Goal: Task Accomplishment & Management: Complete application form

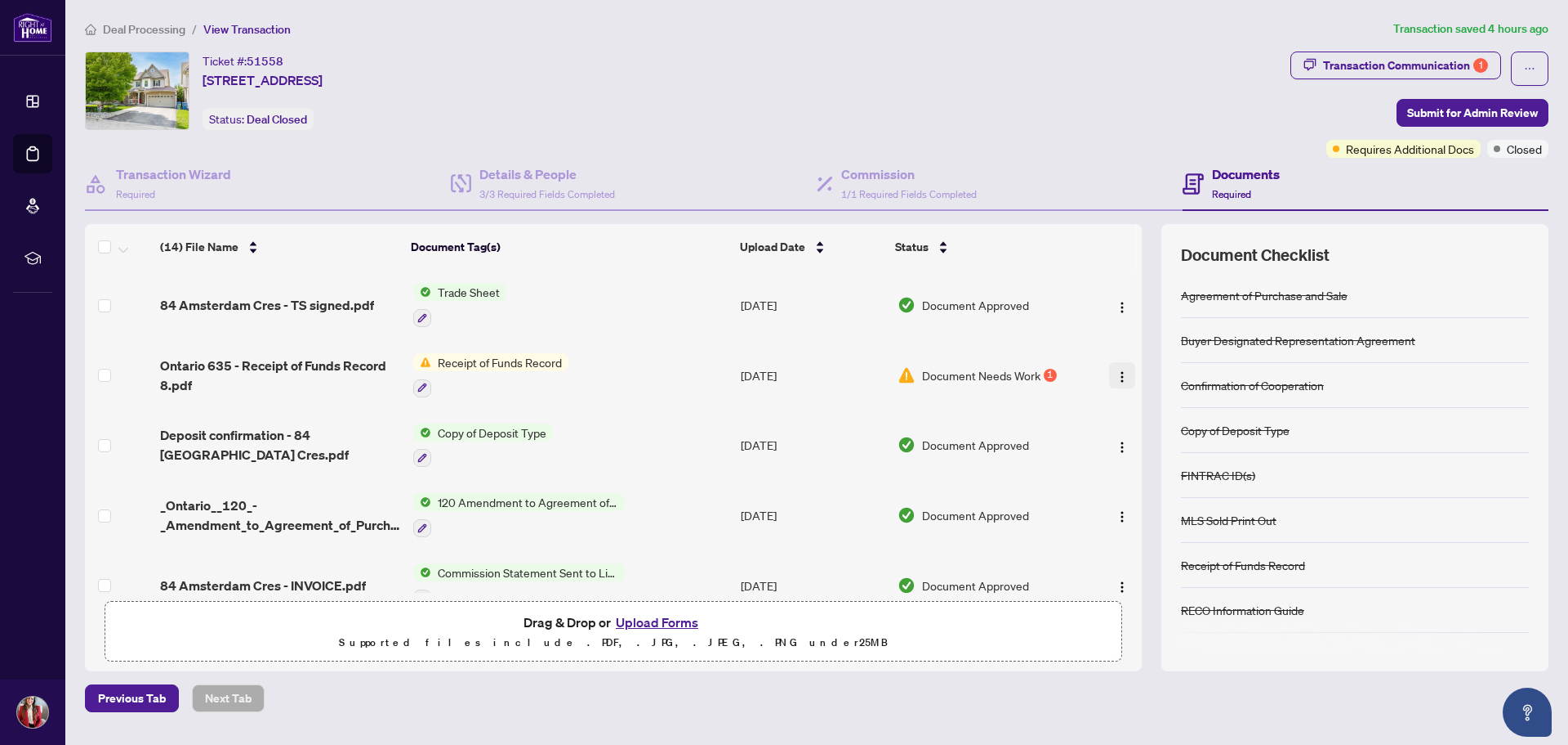
click at [1116, 379] on img "button" at bounding box center [1122, 376] width 13 height 13
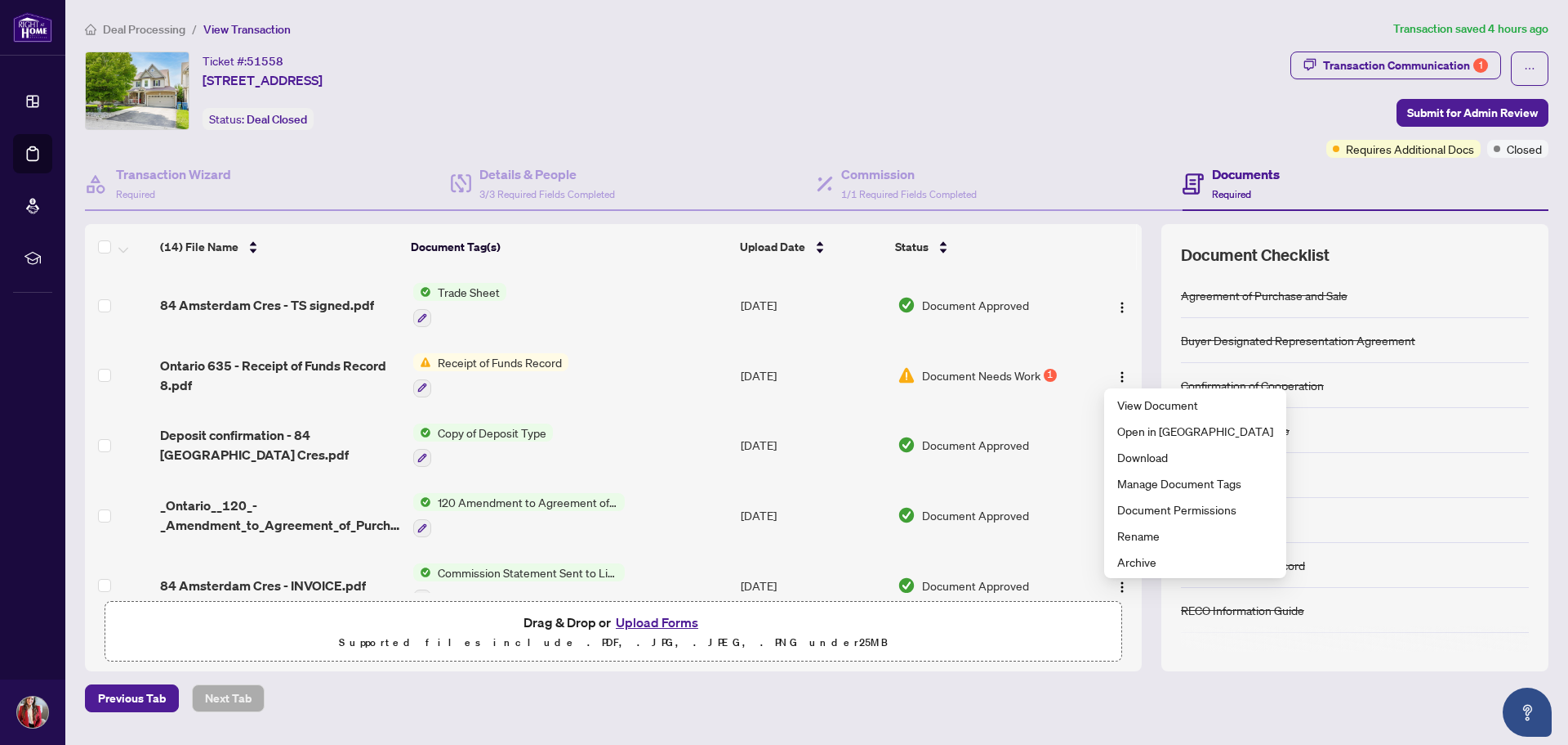
click at [530, 354] on span "Receipt of Funds Record" at bounding box center [500, 362] width 137 height 18
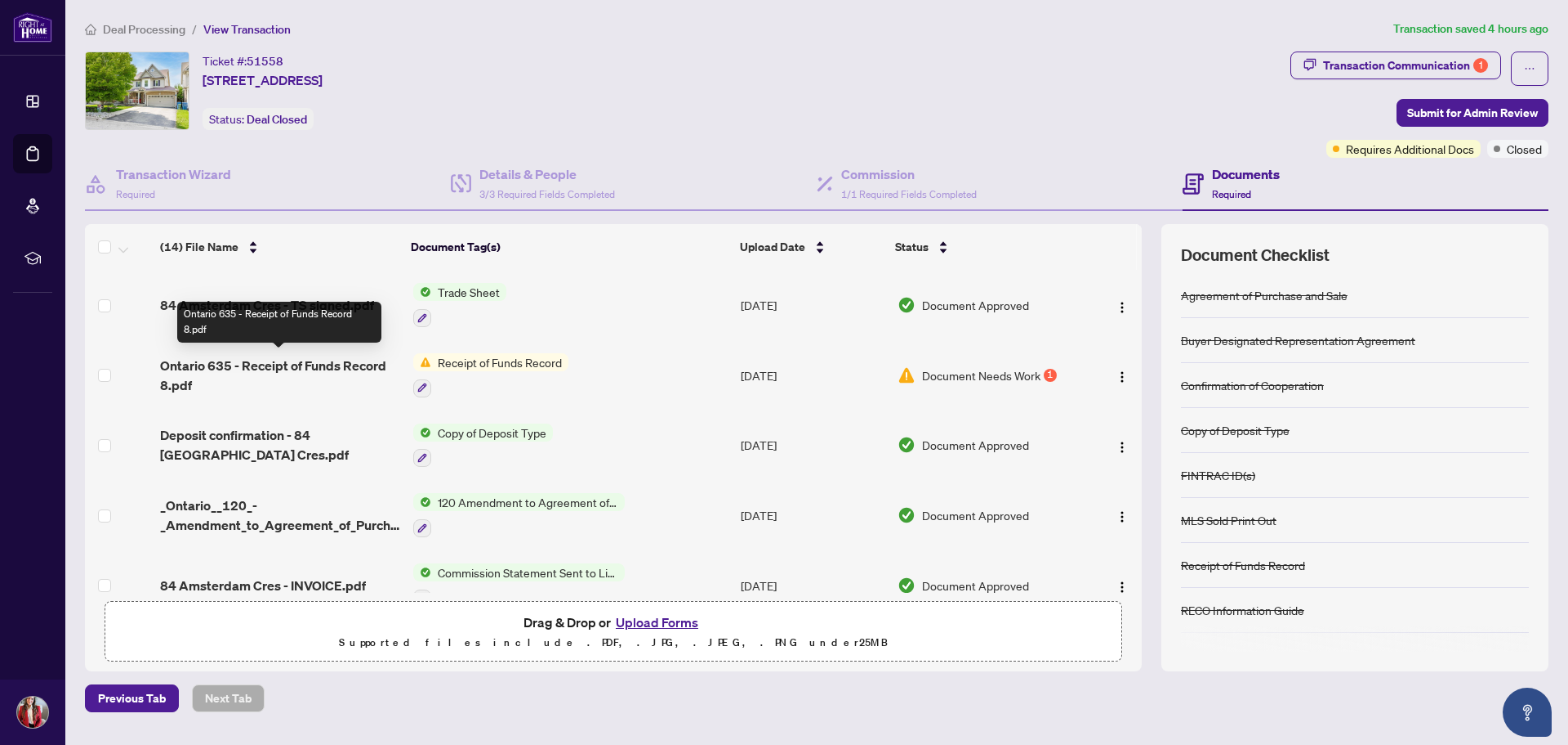
click at [251, 362] on span "Ontario 635 - Receipt of Funds Record 8.pdf" at bounding box center [280, 375] width 240 height 39
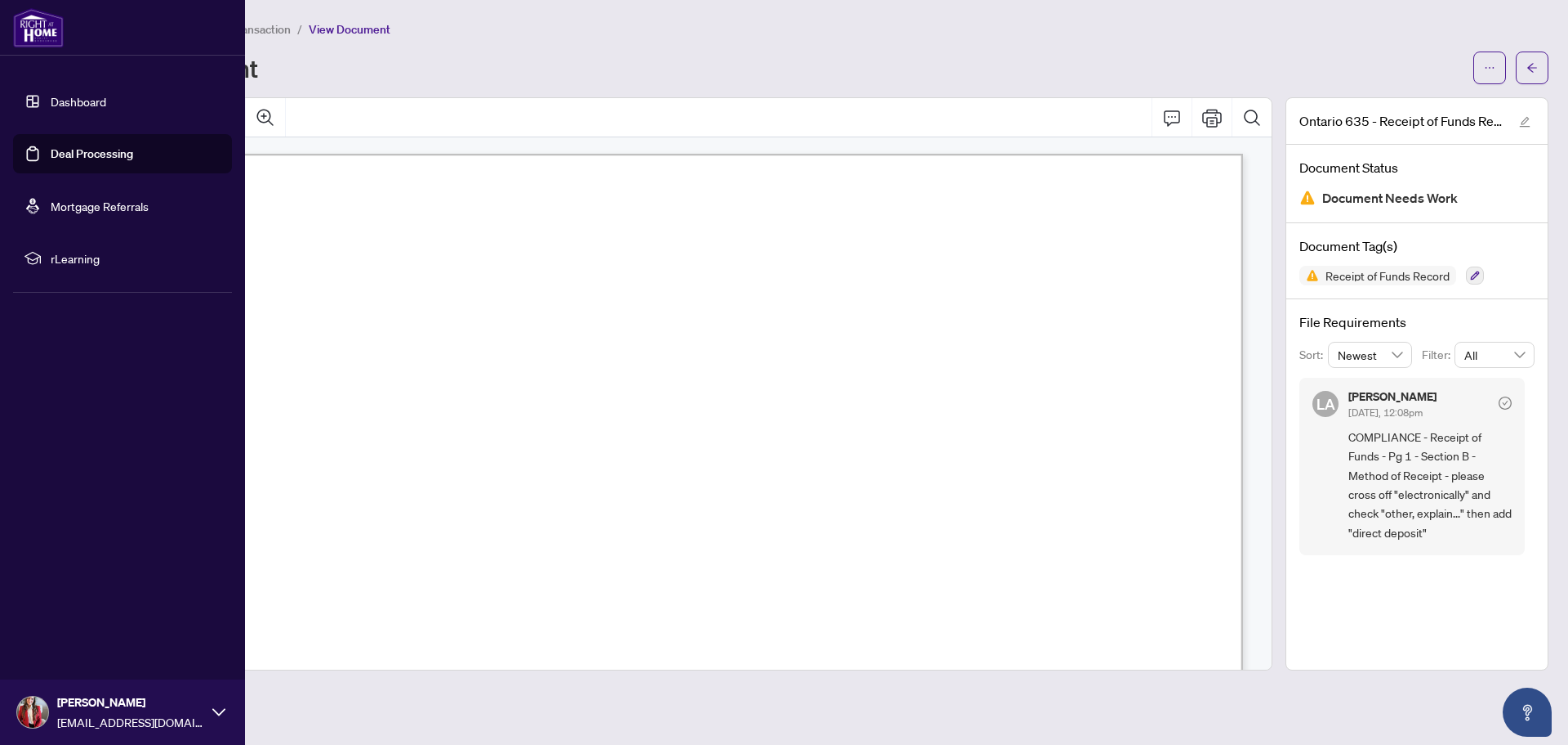
drag, startPoint x: 62, startPoint y: 104, endPoint x: 172, endPoint y: 119, distance: 111.0
click at [62, 107] on link "Dashboard" at bounding box center [78, 100] width 56 height 15
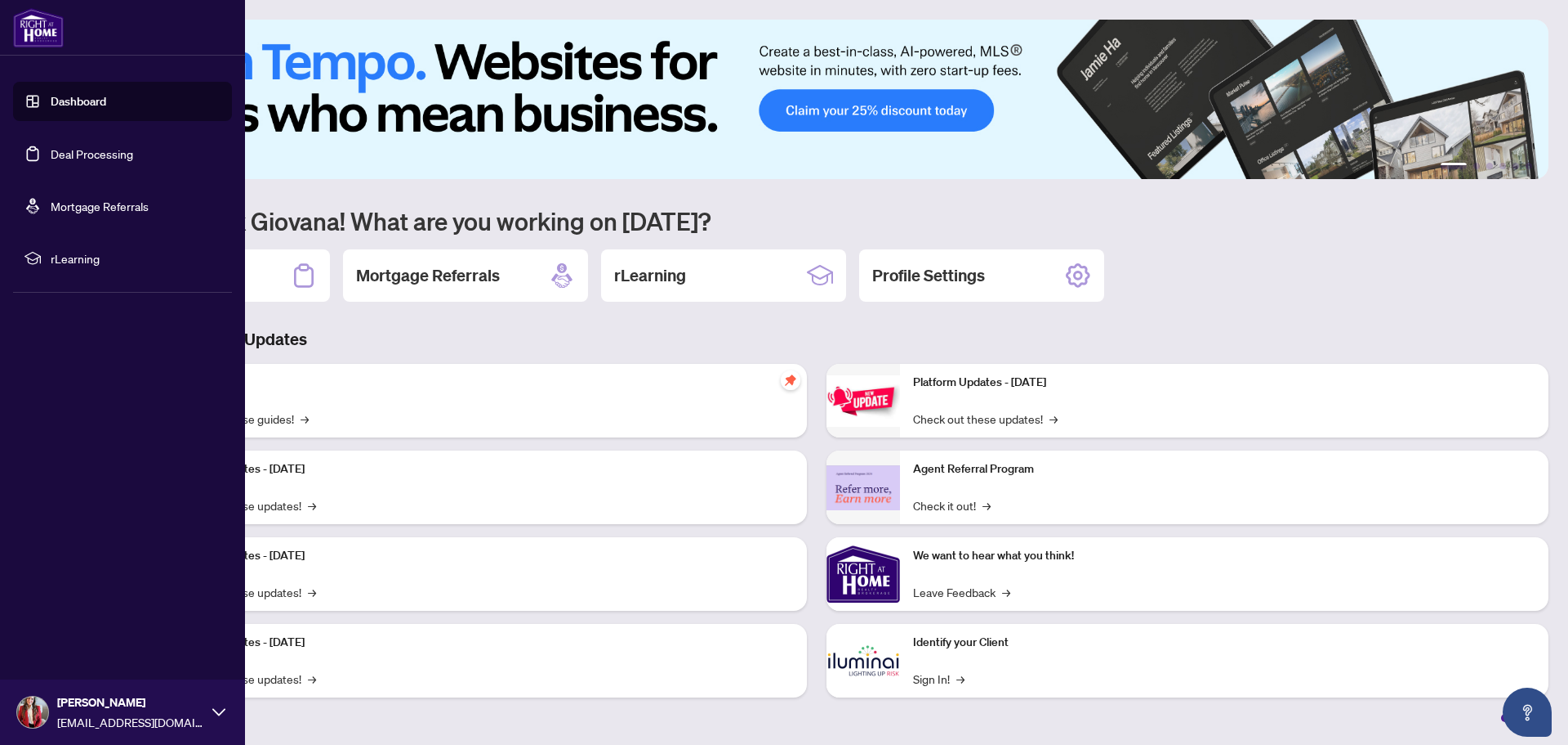
click at [83, 161] on link "Deal Processing" at bounding box center [92, 153] width 83 height 15
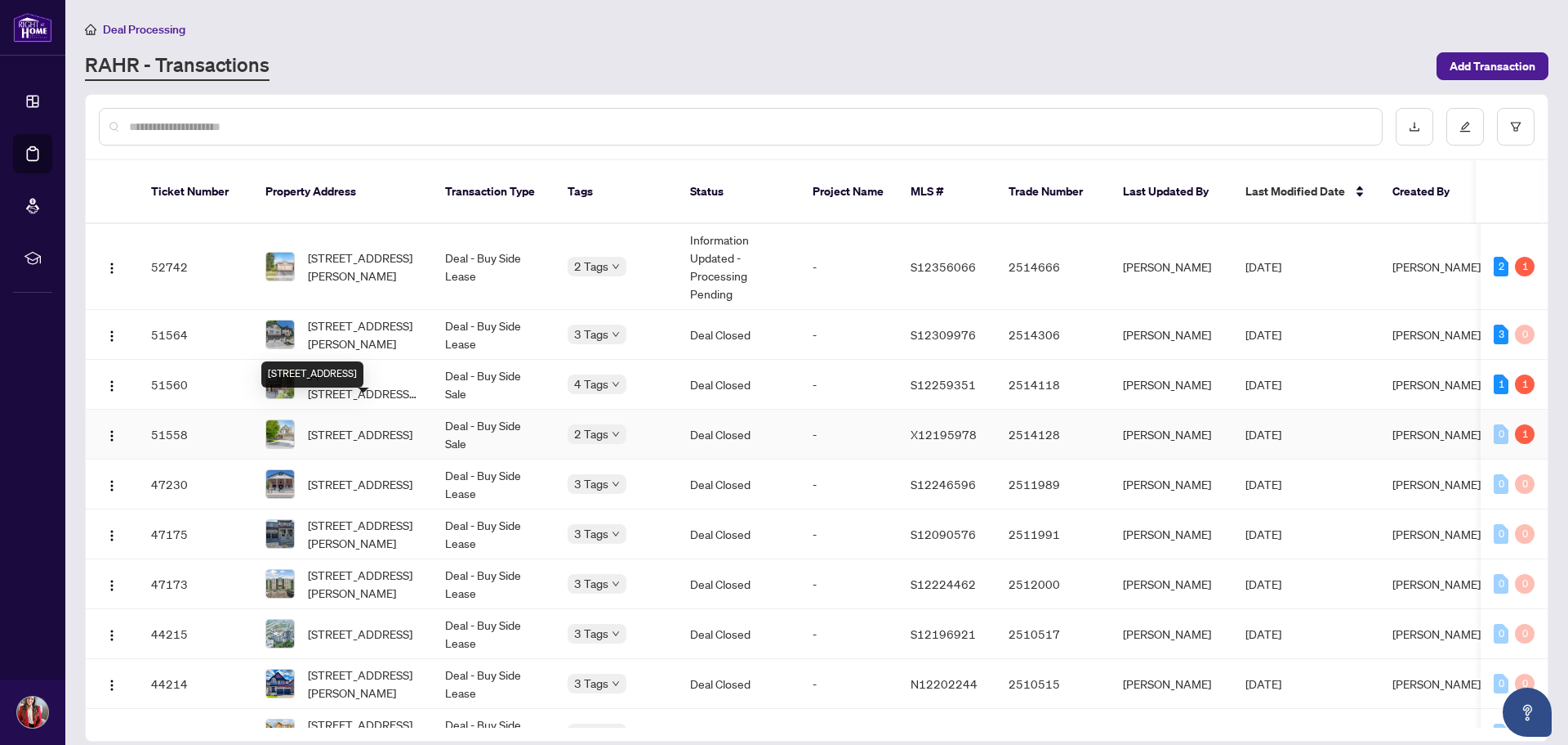
click at [335, 425] on span "[STREET_ADDRESS]" at bounding box center [360, 434] width 104 height 18
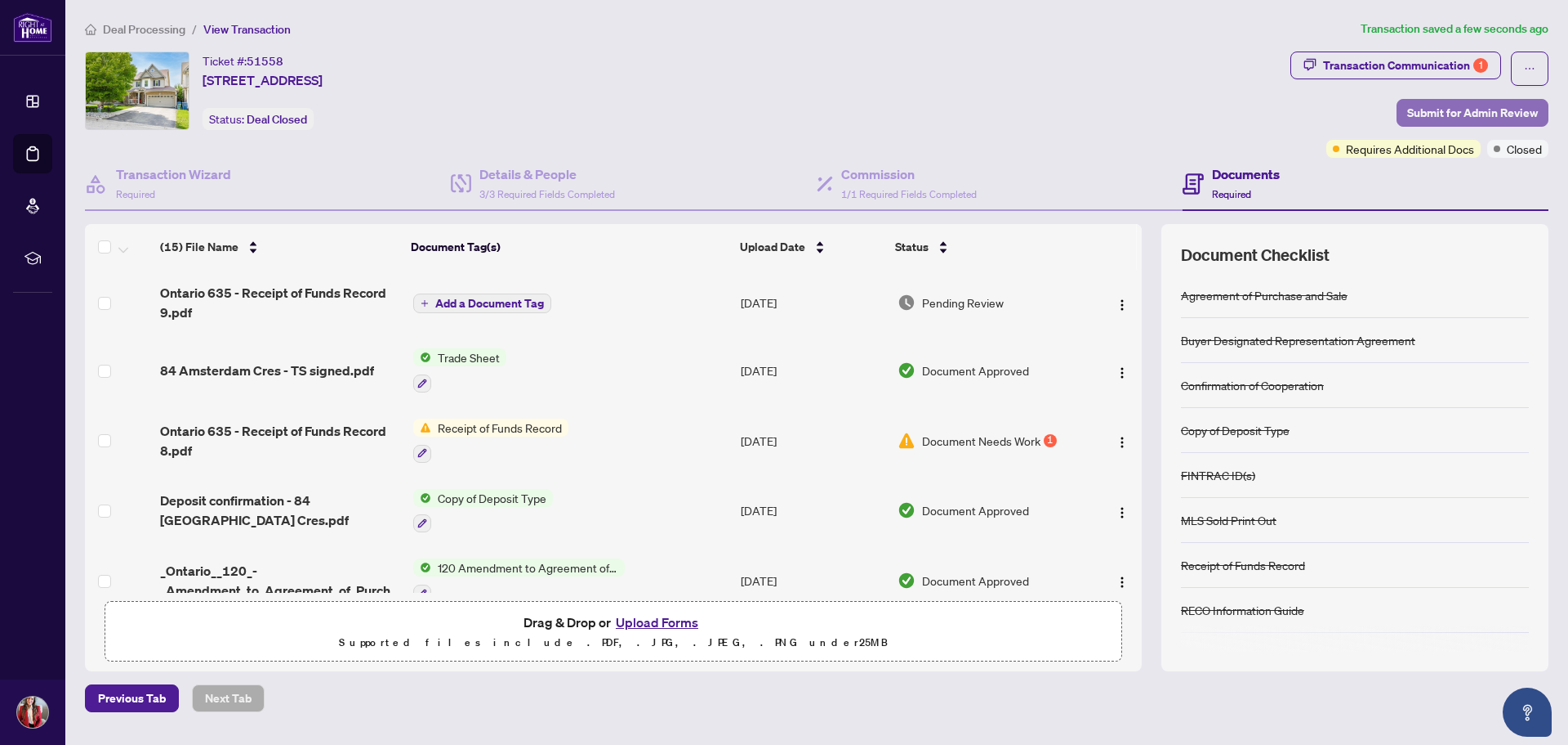
click at [1468, 110] on span "Submit for Admin Review" at bounding box center [1472, 112] width 131 height 26
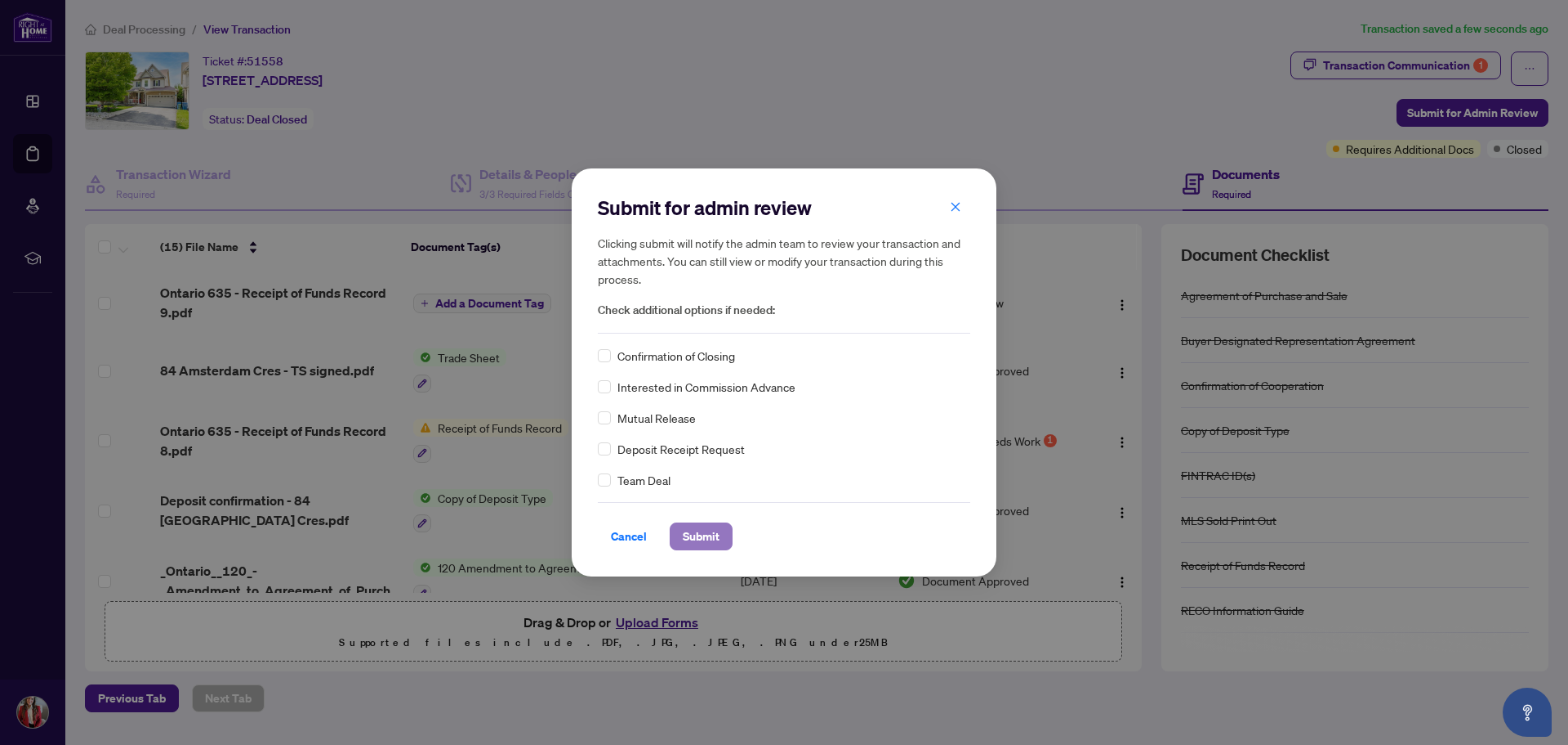
click at [694, 538] on span "Submit" at bounding box center [702, 535] width 37 height 26
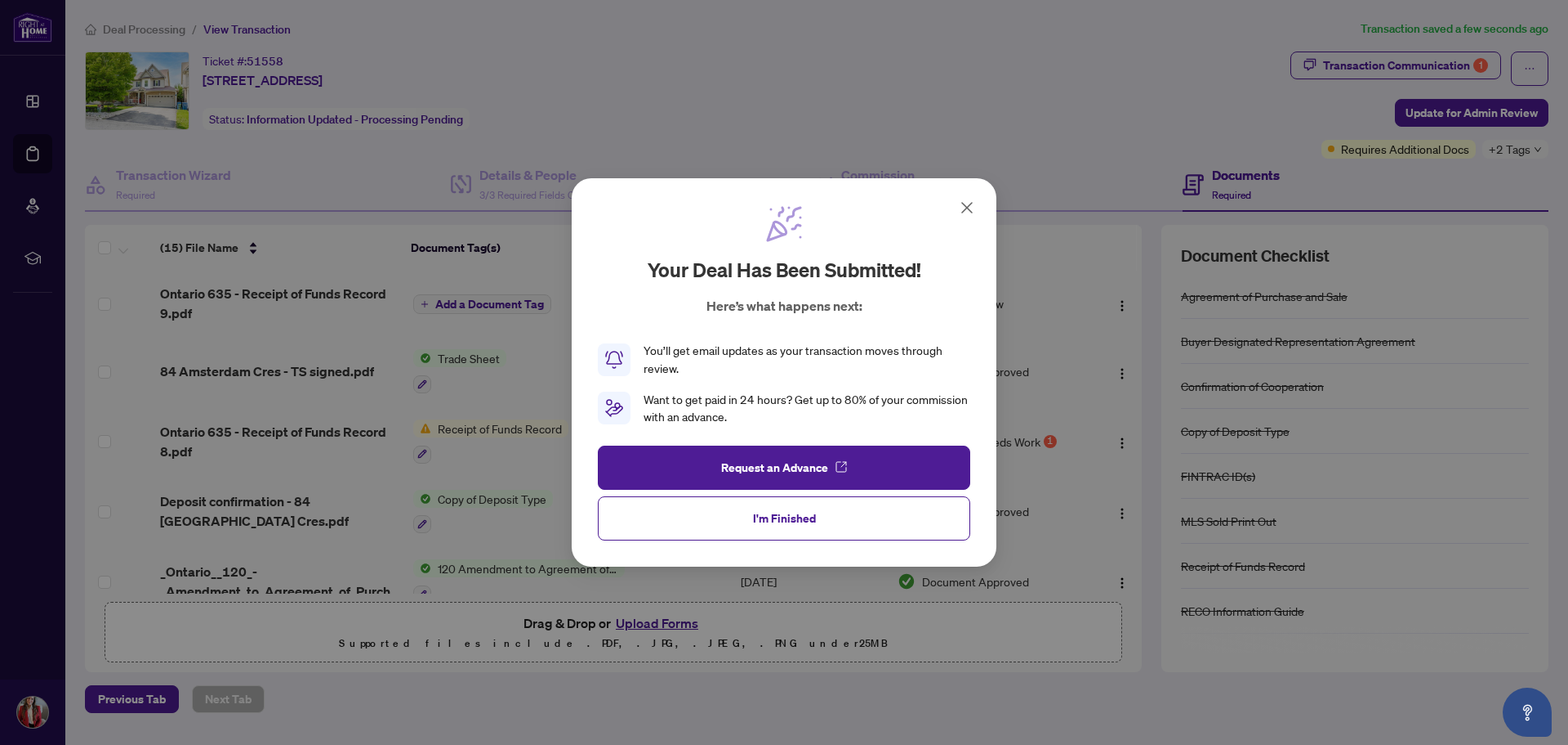
click at [960, 207] on icon at bounding box center [967, 208] width 19 height 20
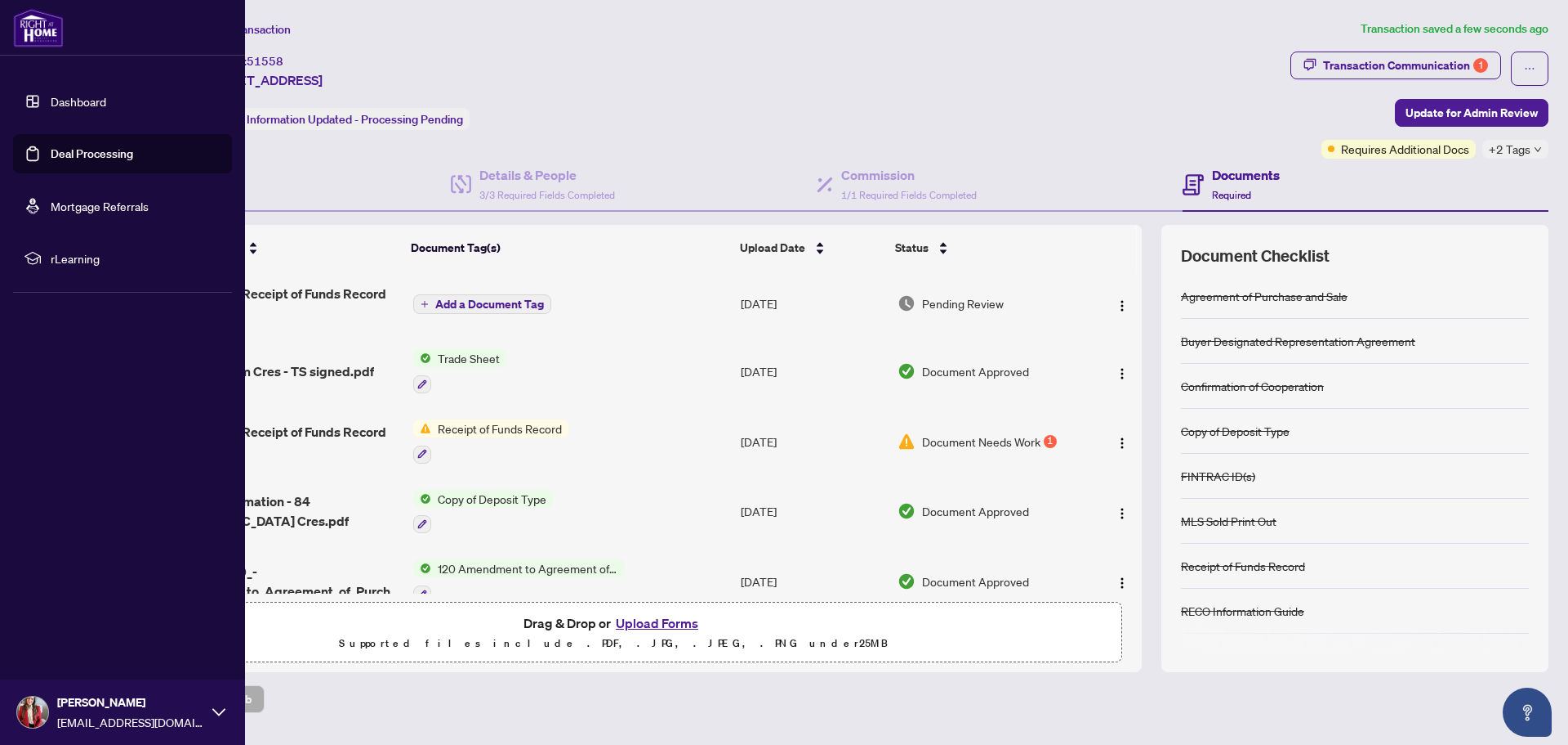
click at [87, 155] on link "Deal Processing" at bounding box center [92, 153] width 83 height 15
